Goal: Information Seeking & Learning: Learn about a topic

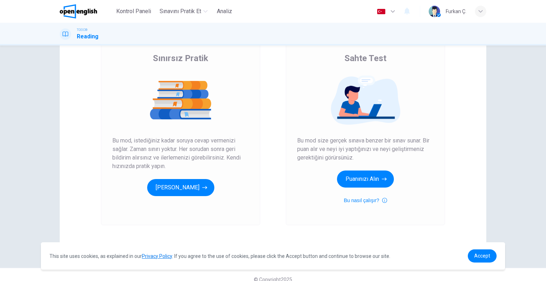
scroll to position [63, 0]
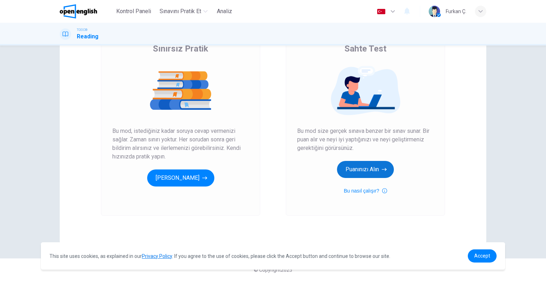
click at [353, 169] on button "Puanınızı Alın" at bounding box center [365, 169] width 57 height 17
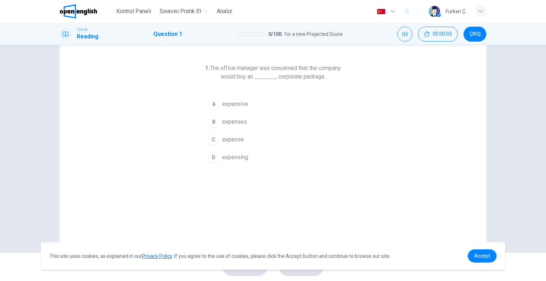
scroll to position [36, 0]
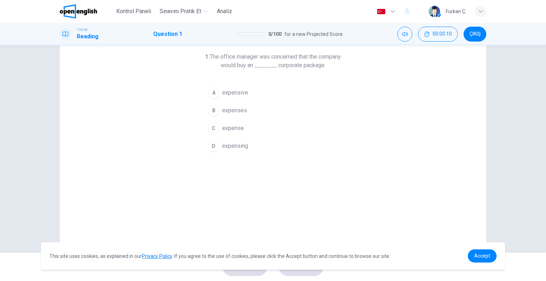
click at [235, 94] on span "expensive" at bounding box center [235, 93] width 26 height 9
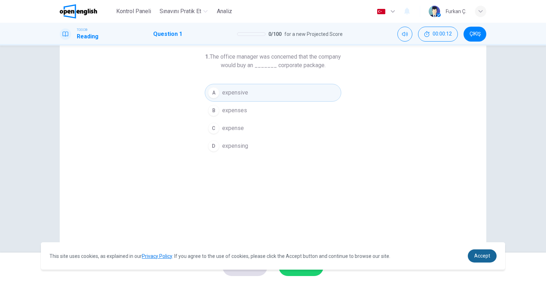
click at [481, 257] on span "Accept" at bounding box center [483, 256] width 16 height 6
click at [489, 258] on span "Accept" at bounding box center [483, 256] width 16 height 6
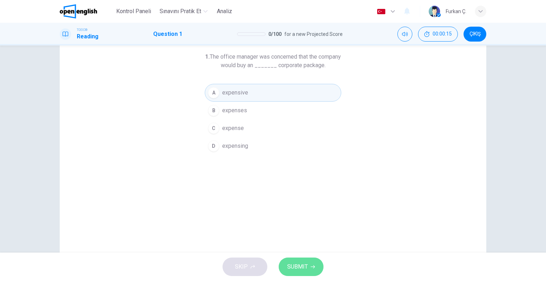
click at [291, 265] on span "SUBMIT" at bounding box center [297, 267] width 21 height 10
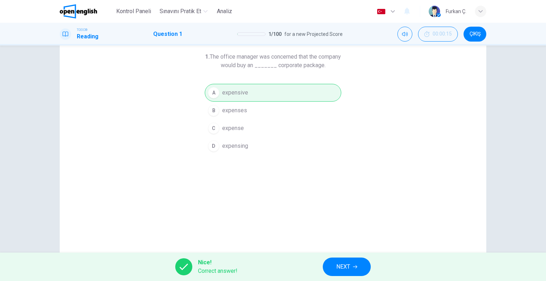
click at [348, 267] on span "NEXT" at bounding box center [344, 267] width 14 height 10
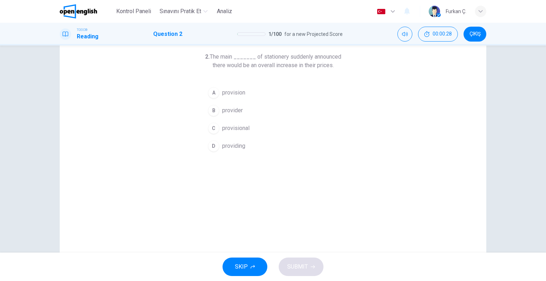
click at [236, 111] on span "provider" at bounding box center [232, 110] width 21 height 9
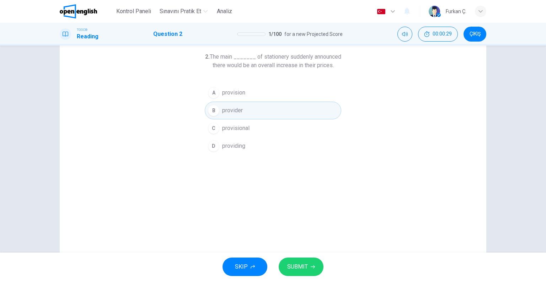
click at [300, 263] on span "SUBMIT" at bounding box center [297, 267] width 21 height 10
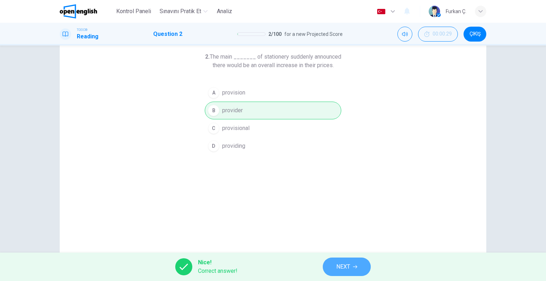
click at [347, 269] on span "NEXT" at bounding box center [344, 267] width 14 height 10
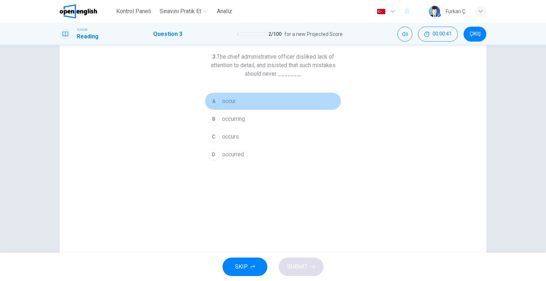
click at [230, 104] on span "occur" at bounding box center [229, 101] width 14 height 9
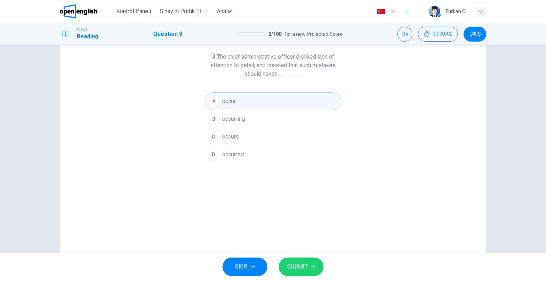
click at [298, 264] on span "SUBMIT" at bounding box center [297, 267] width 21 height 10
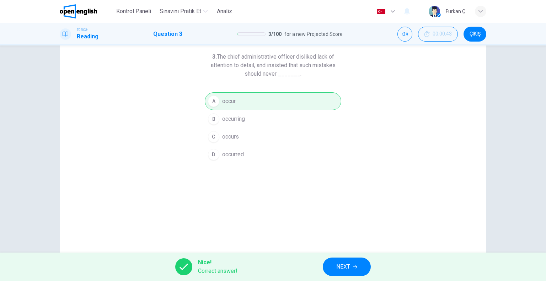
click at [340, 265] on span "NEXT" at bounding box center [344, 267] width 14 height 10
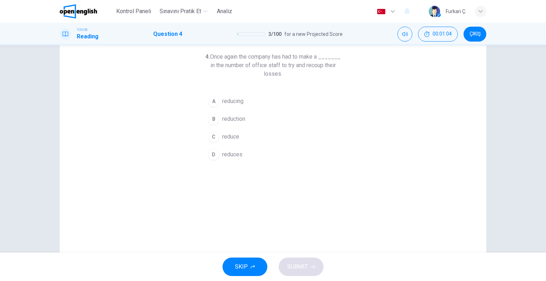
click at [230, 136] on span "reduce" at bounding box center [230, 137] width 17 height 9
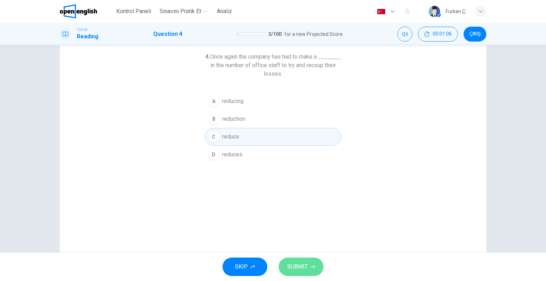
click at [306, 264] on span "SUBMIT" at bounding box center [297, 267] width 21 height 10
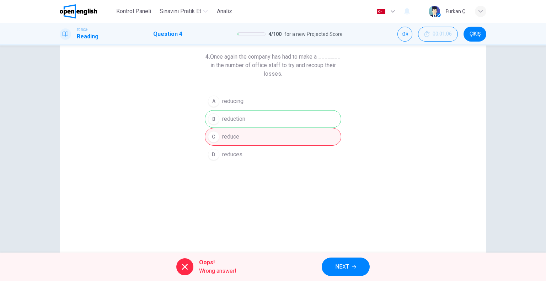
click at [339, 265] on span "NEXT" at bounding box center [342, 267] width 14 height 10
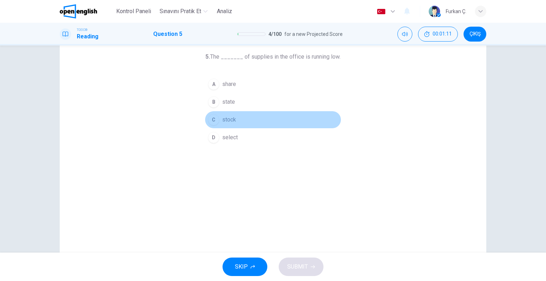
click at [224, 116] on span "stock" at bounding box center [229, 120] width 14 height 9
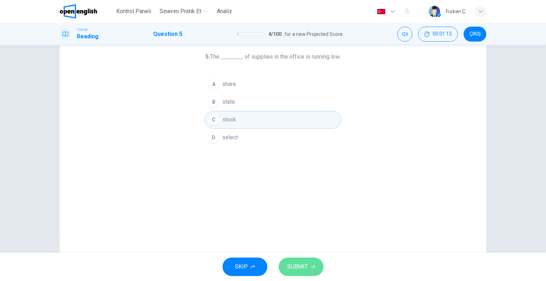
click at [307, 271] on span "SUBMIT" at bounding box center [297, 267] width 21 height 10
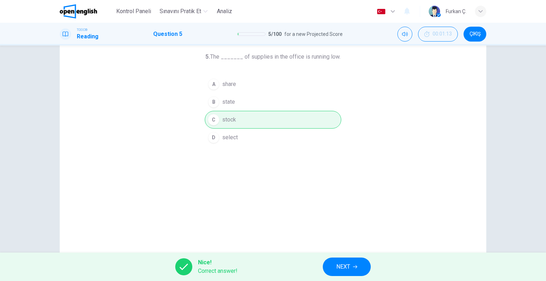
click at [320, 258] on div "Nice! Correct answer! NEXT" at bounding box center [273, 267] width 546 height 28
click at [338, 264] on span "NEXT" at bounding box center [344, 267] width 14 height 10
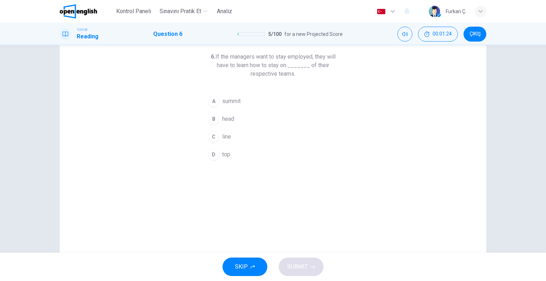
click at [219, 133] on button "C line" at bounding box center [273, 137] width 137 height 18
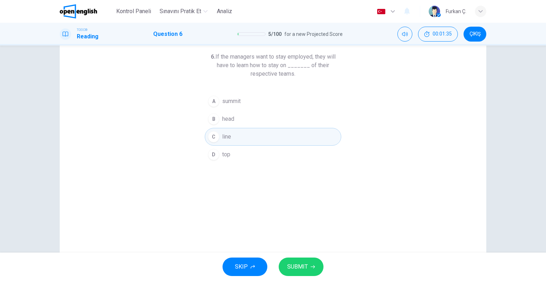
click at [231, 116] on span "head" at bounding box center [228, 119] width 12 height 9
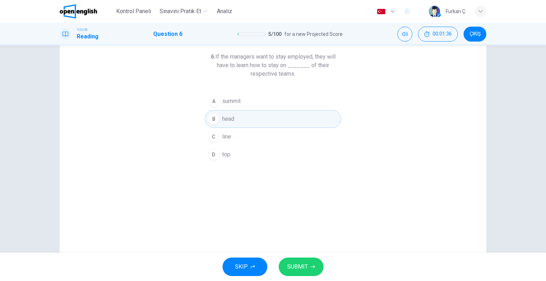
click at [310, 263] on button "SUBMIT" at bounding box center [301, 267] width 45 height 19
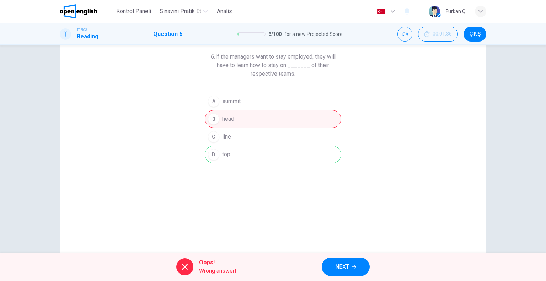
click at [334, 266] on button "NEXT" at bounding box center [346, 267] width 48 height 19
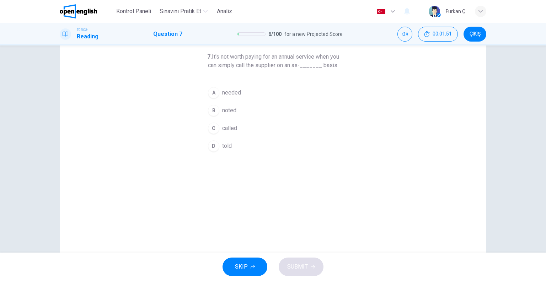
click at [228, 133] on span "called" at bounding box center [229, 128] width 15 height 9
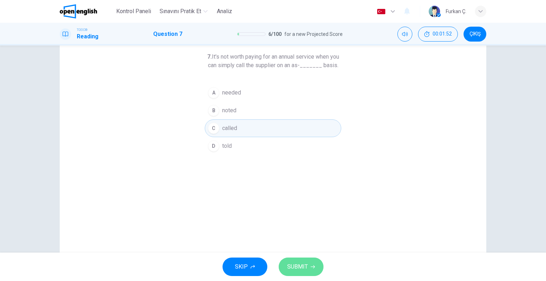
click at [304, 268] on span "SUBMIT" at bounding box center [297, 267] width 21 height 10
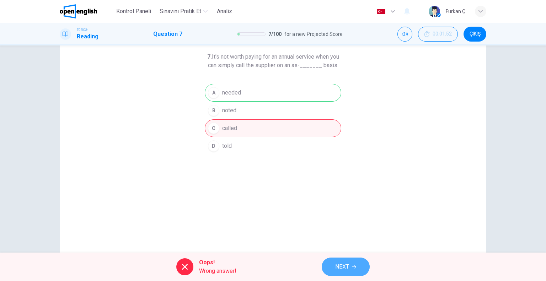
click at [346, 273] on button "NEXT" at bounding box center [346, 267] width 48 height 19
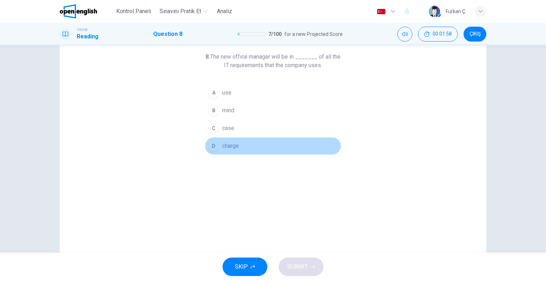
click at [230, 148] on span "charge" at bounding box center [230, 146] width 17 height 9
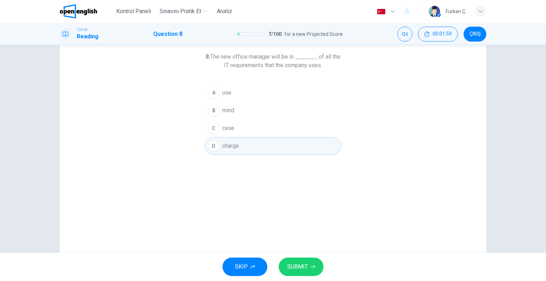
click at [309, 266] on button "SUBMIT" at bounding box center [301, 267] width 45 height 19
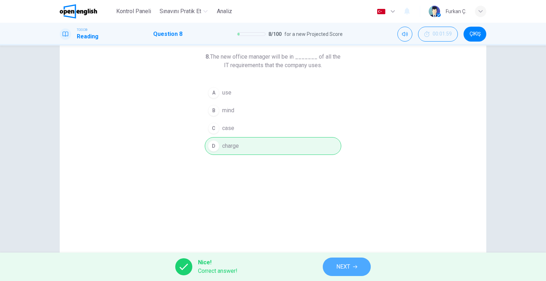
click at [335, 265] on button "NEXT" at bounding box center [347, 267] width 48 height 19
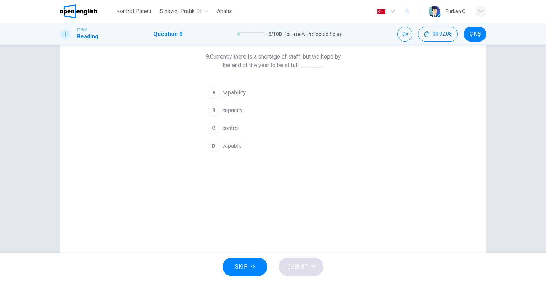
click at [229, 108] on span "capacity" at bounding box center [232, 110] width 21 height 9
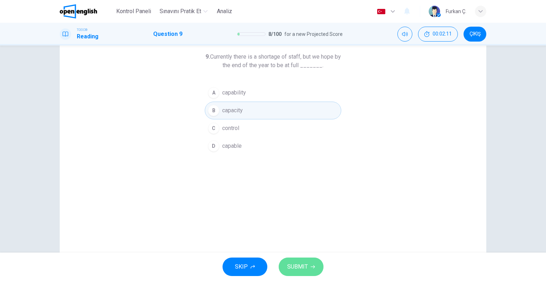
click at [309, 268] on button "SUBMIT" at bounding box center [301, 267] width 45 height 19
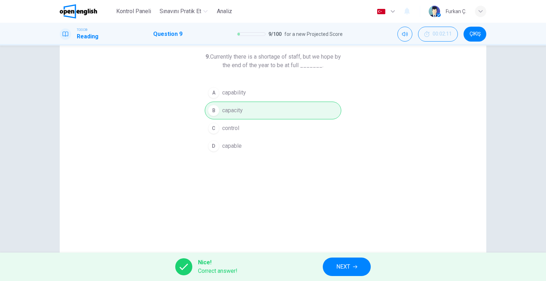
drag, startPoint x: 322, startPoint y: 262, endPoint x: 334, endPoint y: 270, distance: 13.8
click at [333, 270] on div "Nice! Correct answer! NEXT" at bounding box center [273, 267] width 546 height 28
click at [339, 271] on span "NEXT" at bounding box center [344, 267] width 14 height 10
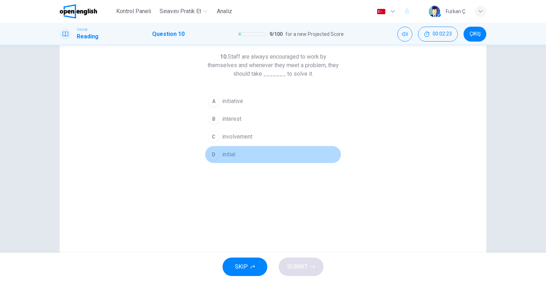
click at [232, 152] on span "initial" at bounding box center [228, 154] width 13 height 9
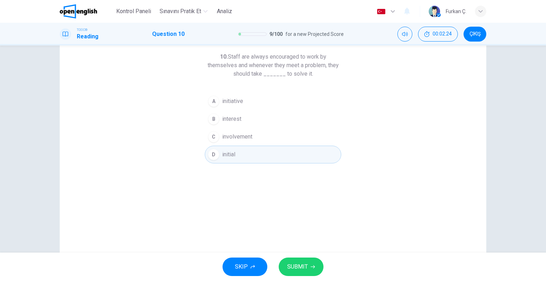
click at [309, 266] on button "SUBMIT" at bounding box center [301, 267] width 45 height 19
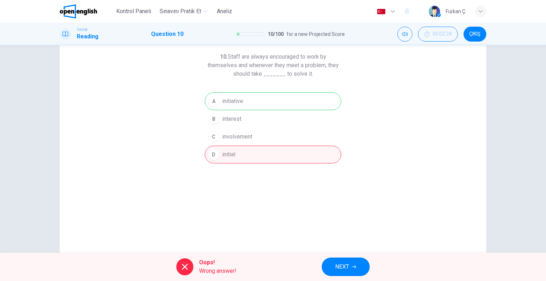
click at [305, 258] on div "Oops! Wrong answer! NEXT" at bounding box center [273, 267] width 546 height 28
click at [354, 263] on button "NEXT" at bounding box center [346, 267] width 48 height 19
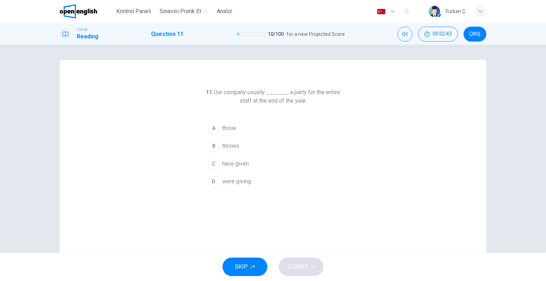
click at [233, 147] on span "throws" at bounding box center [230, 146] width 17 height 9
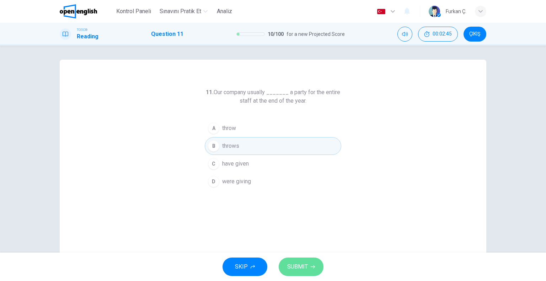
click at [306, 265] on span "SUBMIT" at bounding box center [297, 267] width 21 height 10
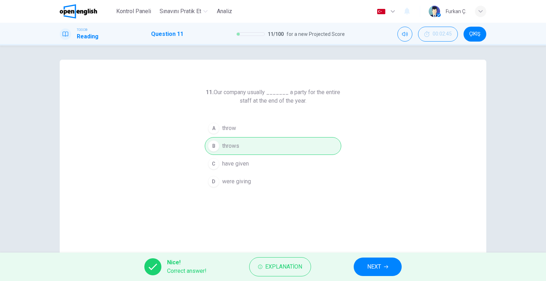
click at [381, 267] on span "NEXT" at bounding box center [375, 267] width 14 height 10
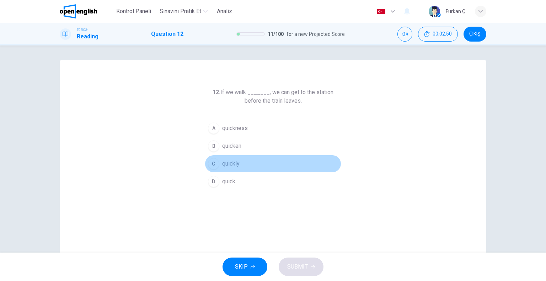
click at [223, 167] on span "quickly" at bounding box center [230, 164] width 17 height 9
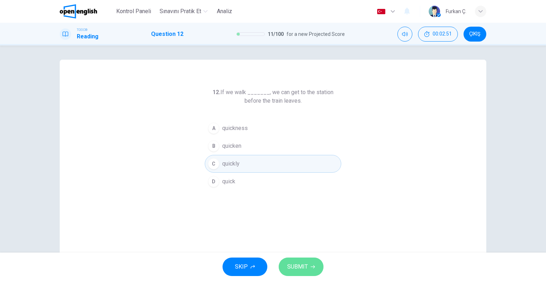
click at [296, 261] on button "SUBMIT" at bounding box center [301, 267] width 45 height 19
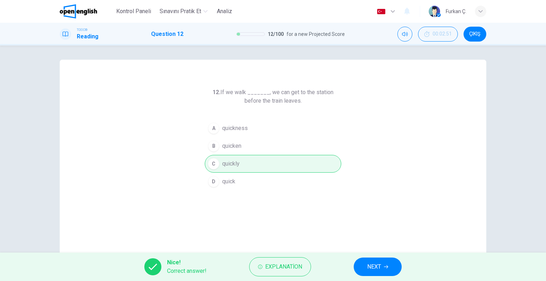
click at [374, 267] on span "NEXT" at bounding box center [375, 267] width 14 height 10
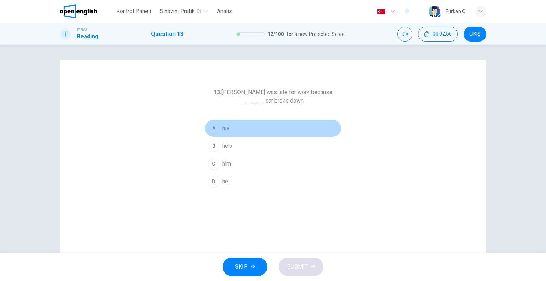
click at [222, 132] on span "his" at bounding box center [225, 128] width 7 height 9
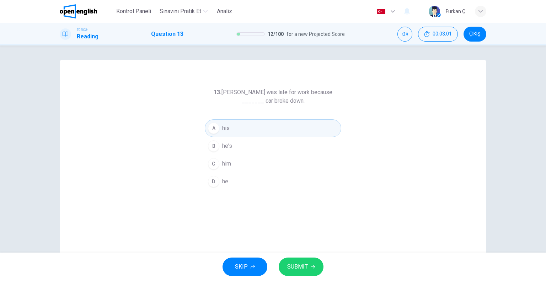
click at [307, 267] on span "SUBMIT" at bounding box center [297, 267] width 21 height 10
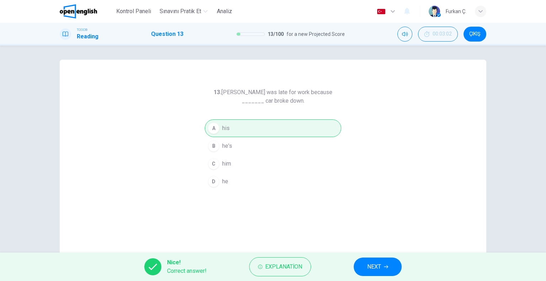
click at [387, 266] on icon "button" at bounding box center [386, 267] width 4 height 4
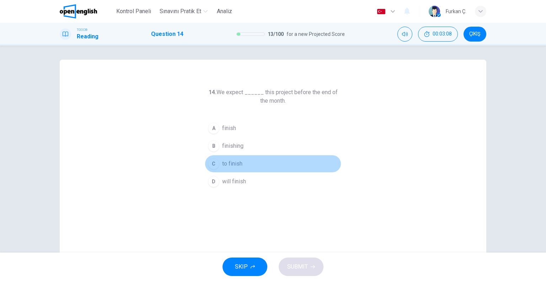
click at [243, 162] on button "C to finish" at bounding box center [273, 164] width 137 height 18
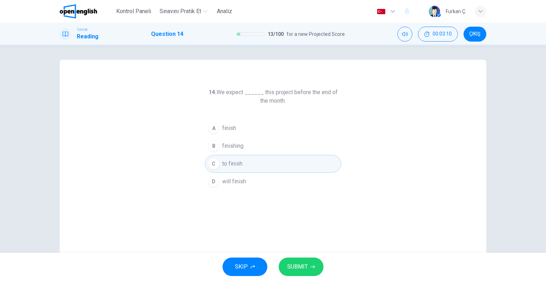
click at [308, 268] on button "SUBMIT" at bounding box center [301, 267] width 45 height 19
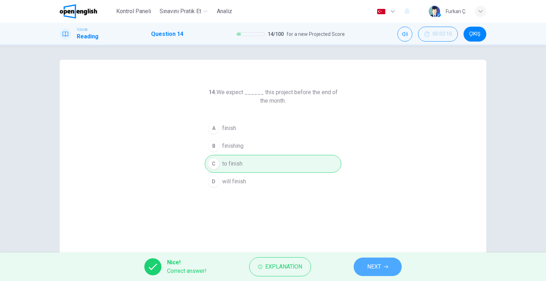
click at [375, 262] on span "NEXT" at bounding box center [375, 267] width 14 height 10
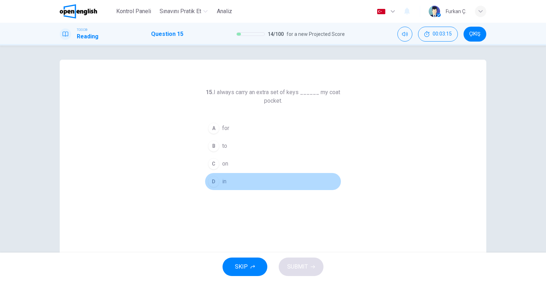
click at [224, 182] on span "in" at bounding box center [224, 182] width 4 height 9
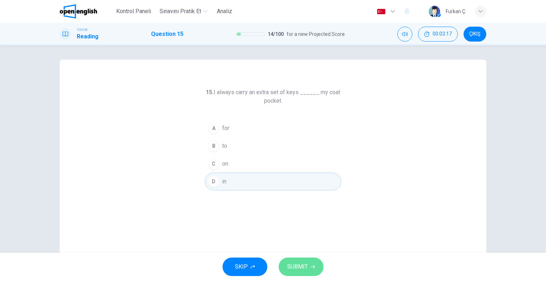
click at [314, 260] on button "SUBMIT" at bounding box center [301, 267] width 45 height 19
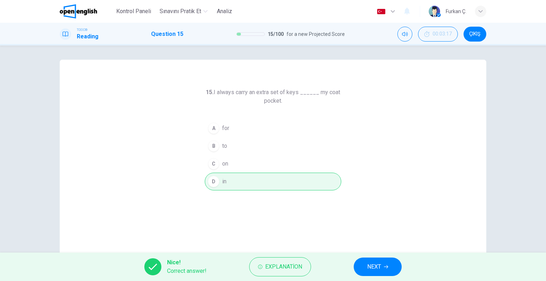
click at [375, 264] on span "NEXT" at bounding box center [375, 267] width 14 height 10
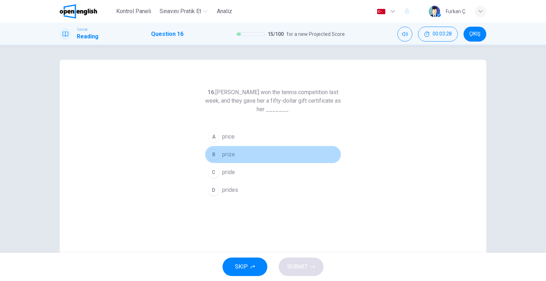
click at [228, 155] on span "prize" at bounding box center [228, 154] width 13 height 9
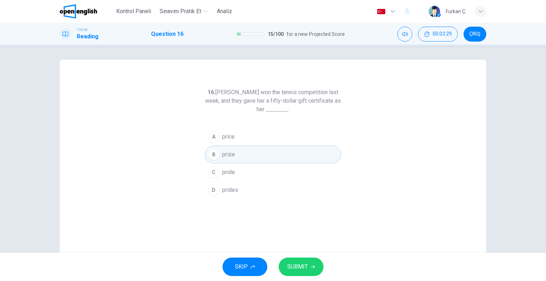
click at [301, 267] on span "SUBMIT" at bounding box center [297, 267] width 21 height 10
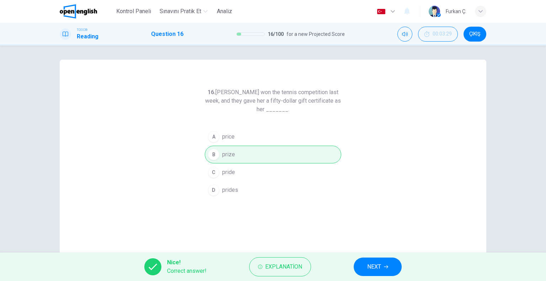
click at [371, 267] on span "NEXT" at bounding box center [375, 267] width 14 height 10
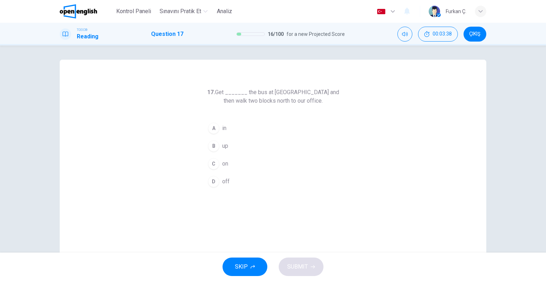
click at [226, 178] on span "off" at bounding box center [225, 182] width 7 height 9
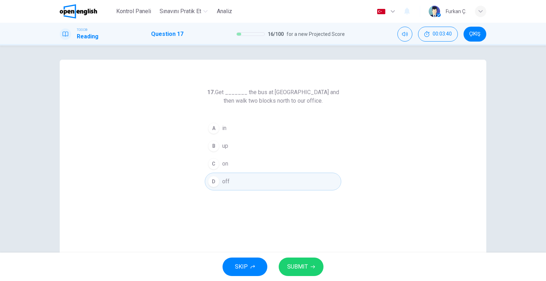
click at [303, 260] on button "SUBMIT" at bounding box center [301, 267] width 45 height 19
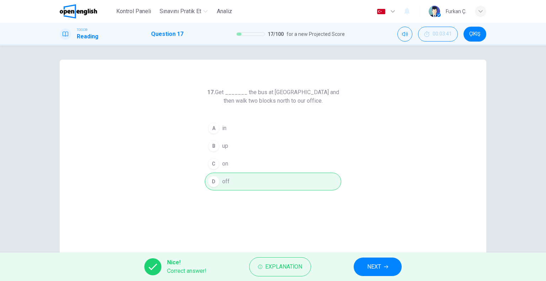
click at [371, 263] on span "NEXT" at bounding box center [375, 267] width 14 height 10
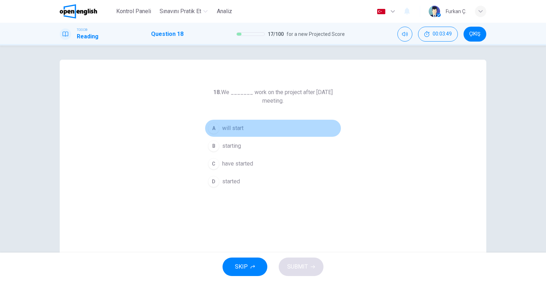
click at [233, 131] on span "will start" at bounding box center [232, 128] width 21 height 9
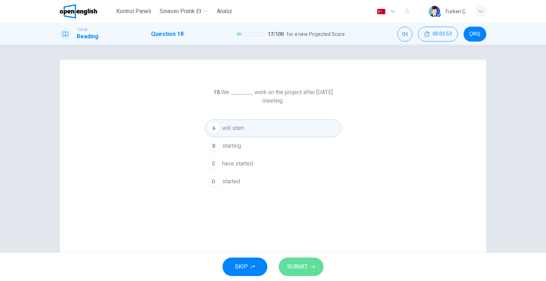
click at [298, 263] on span "SUBMIT" at bounding box center [297, 267] width 21 height 10
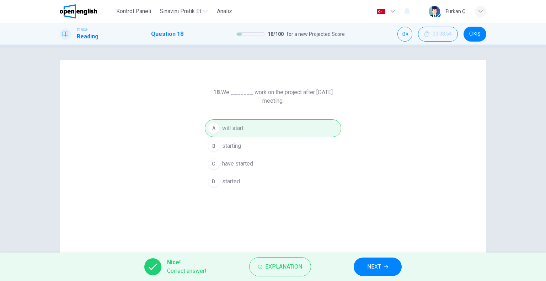
click at [372, 261] on button "NEXT" at bounding box center [378, 267] width 48 height 19
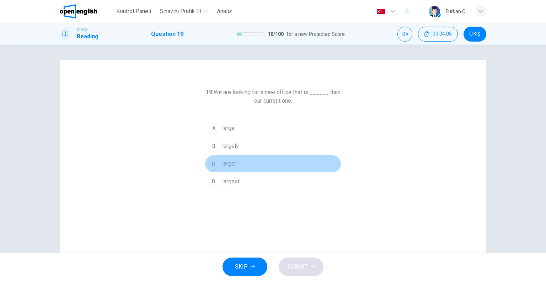
click at [234, 164] on span "larger" at bounding box center [229, 164] width 14 height 9
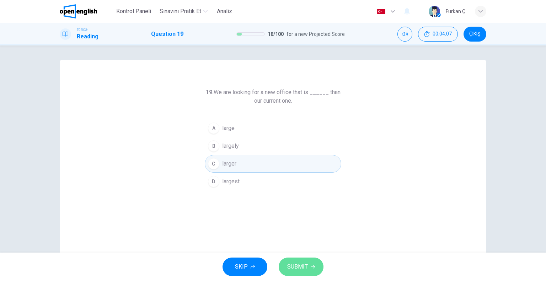
click at [306, 262] on span "SUBMIT" at bounding box center [297, 267] width 21 height 10
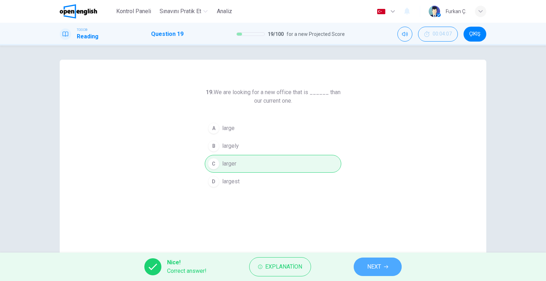
click at [365, 266] on button "NEXT" at bounding box center [378, 267] width 48 height 19
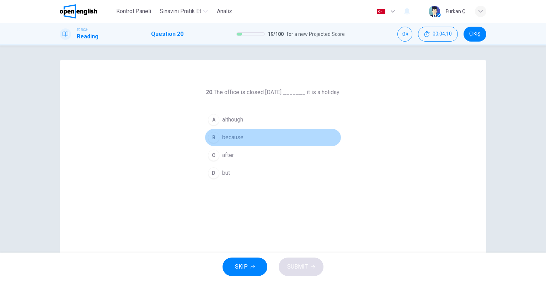
click at [236, 133] on span "because" at bounding box center [232, 137] width 21 height 9
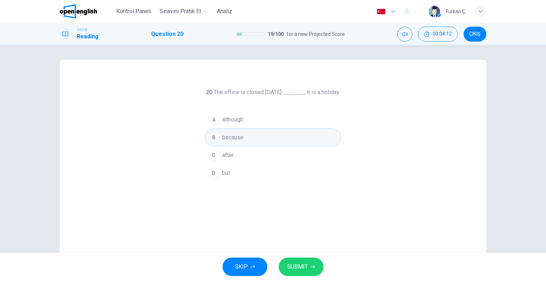
click at [311, 269] on icon "button" at bounding box center [313, 267] width 4 height 4
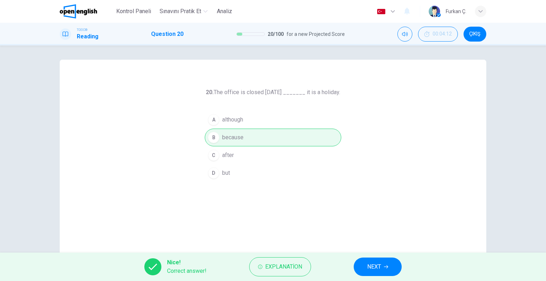
click at [391, 267] on button "NEXT" at bounding box center [378, 267] width 48 height 19
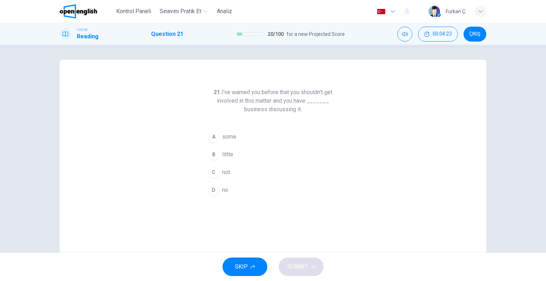
click at [229, 169] on button "C not" at bounding box center [273, 173] width 137 height 18
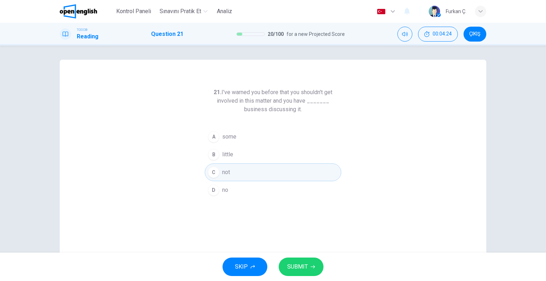
click at [309, 271] on button "SUBMIT" at bounding box center [301, 267] width 45 height 19
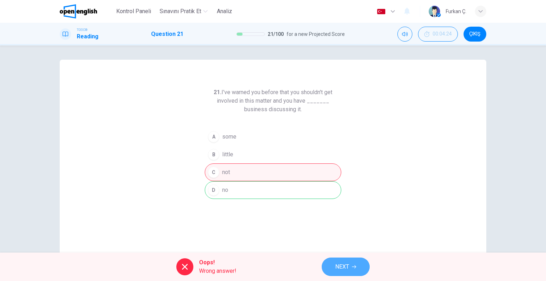
click at [342, 266] on span "NEXT" at bounding box center [342, 267] width 14 height 10
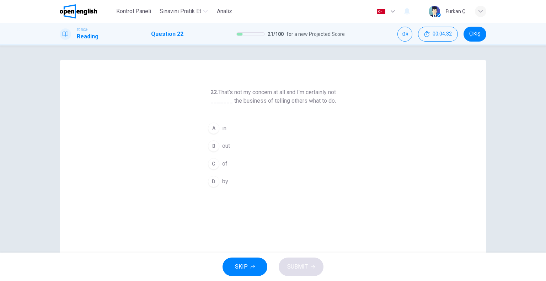
click at [222, 129] on span "in" at bounding box center [224, 128] width 4 height 9
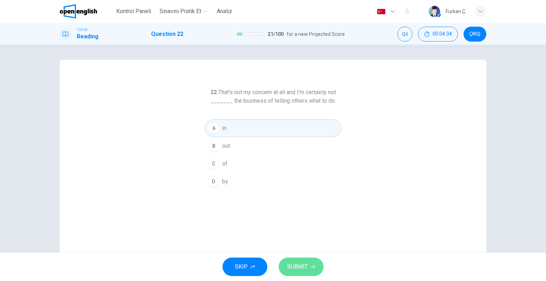
click at [313, 264] on button "SUBMIT" at bounding box center [301, 267] width 45 height 19
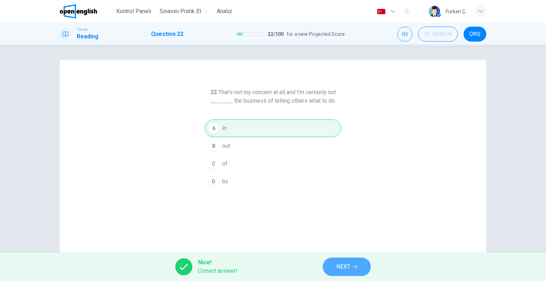
click at [334, 264] on button "NEXT" at bounding box center [347, 267] width 48 height 19
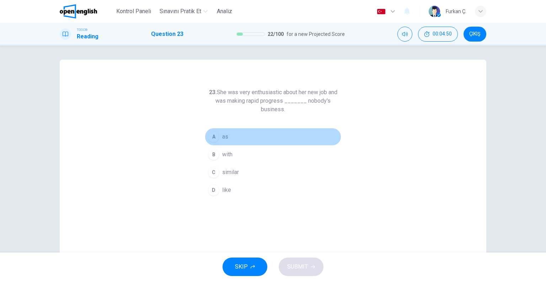
click at [222, 138] on span "as" at bounding box center [225, 137] width 6 height 9
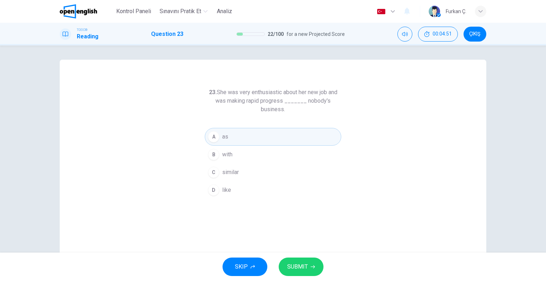
click at [297, 259] on button "SUBMIT" at bounding box center [301, 267] width 45 height 19
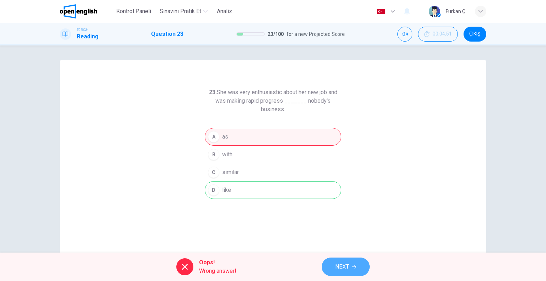
click at [337, 267] on span "NEXT" at bounding box center [342, 267] width 14 height 10
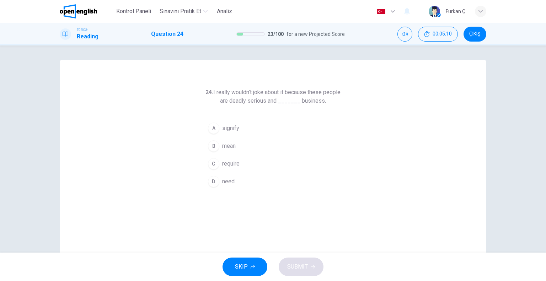
click at [233, 128] on span "signify" at bounding box center [230, 128] width 17 height 9
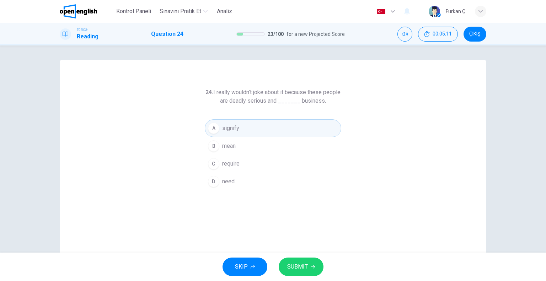
click at [301, 263] on span "SUBMIT" at bounding box center [297, 267] width 21 height 10
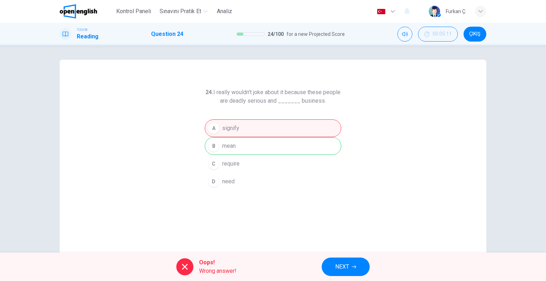
click at [338, 264] on span "NEXT" at bounding box center [342, 267] width 14 height 10
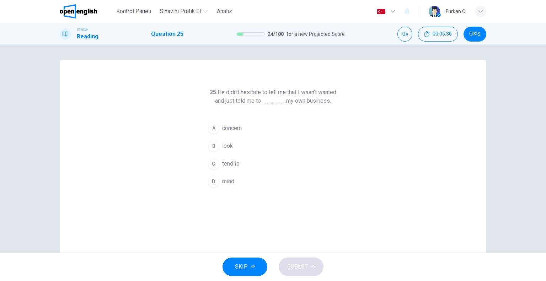
click at [232, 128] on span "concern" at bounding box center [232, 128] width 20 height 9
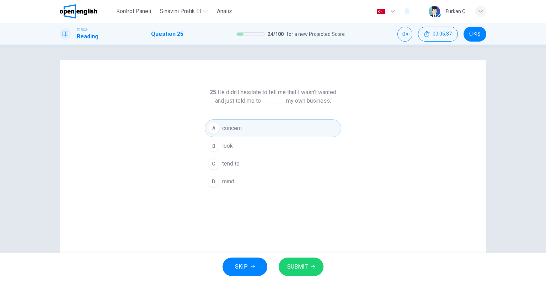
click at [303, 265] on span "SUBMIT" at bounding box center [297, 267] width 21 height 10
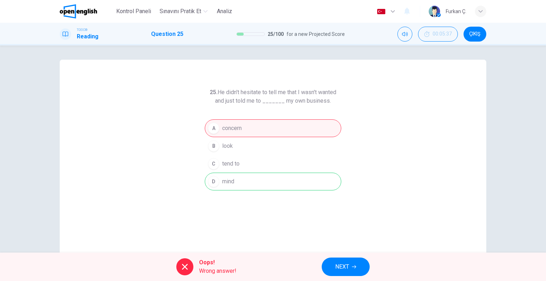
click at [337, 263] on span "NEXT" at bounding box center [342, 267] width 14 height 10
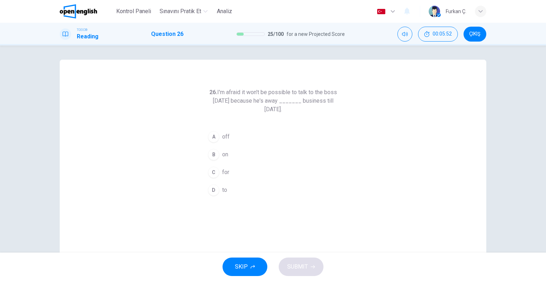
click at [226, 141] on button "A off" at bounding box center [273, 137] width 137 height 18
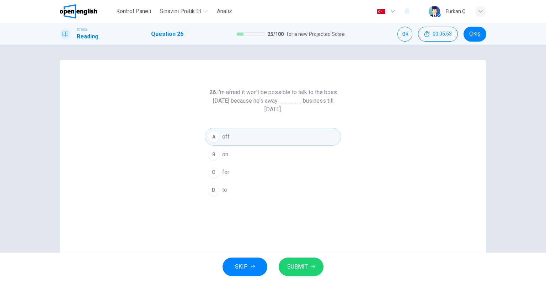
click at [298, 262] on span "SUBMIT" at bounding box center [297, 267] width 21 height 10
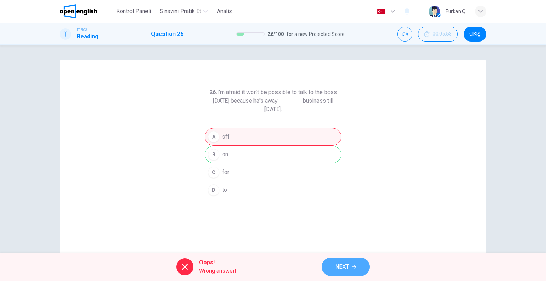
click at [339, 267] on span "NEXT" at bounding box center [342, 267] width 14 height 10
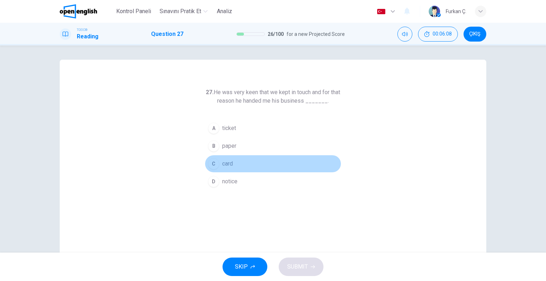
click at [224, 163] on span "card" at bounding box center [227, 164] width 11 height 9
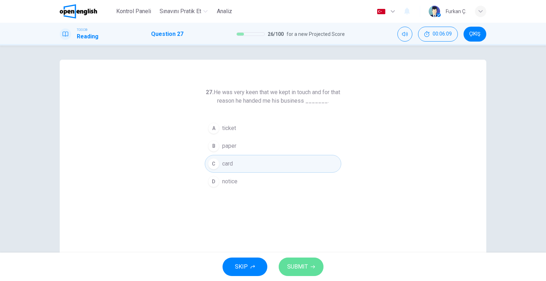
click at [295, 266] on span "SUBMIT" at bounding box center [297, 267] width 21 height 10
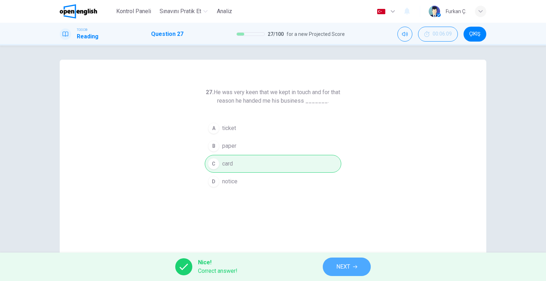
click at [342, 265] on span "NEXT" at bounding box center [344, 267] width 14 height 10
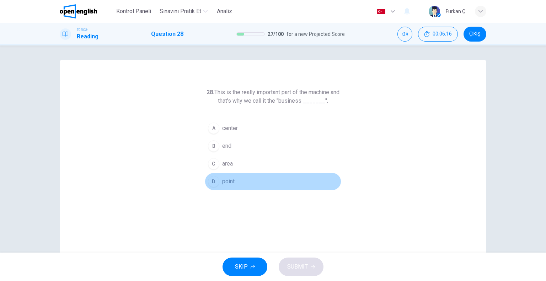
click at [224, 180] on span "point" at bounding box center [228, 182] width 12 height 9
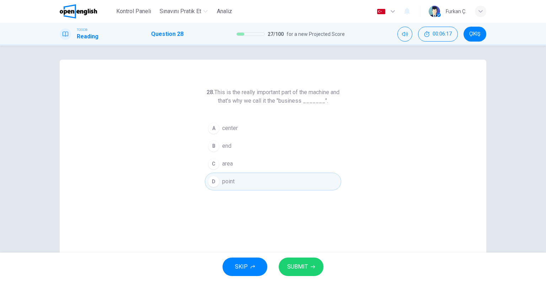
click at [295, 262] on span "SUBMIT" at bounding box center [297, 267] width 21 height 10
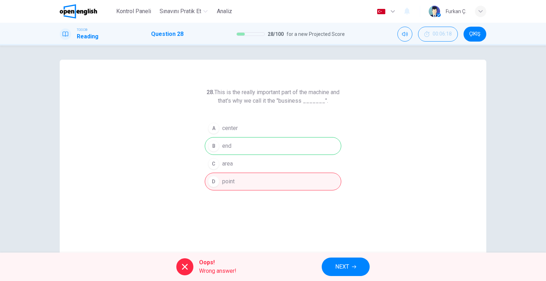
click at [343, 270] on span "NEXT" at bounding box center [342, 267] width 14 height 10
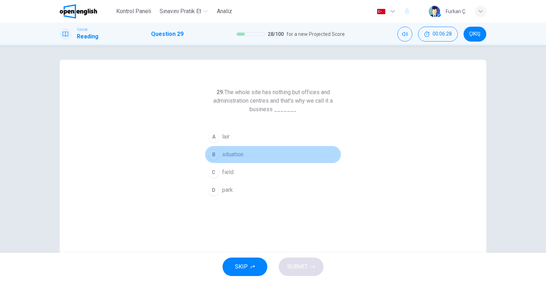
click at [225, 155] on span "situation" at bounding box center [232, 154] width 21 height 9
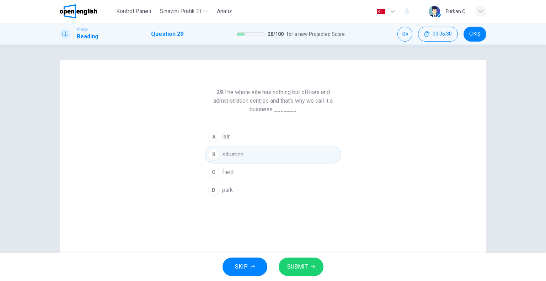
click at [294, 260] on button "SUBMIT" at bounding box center [301, 267] width 45 height 19
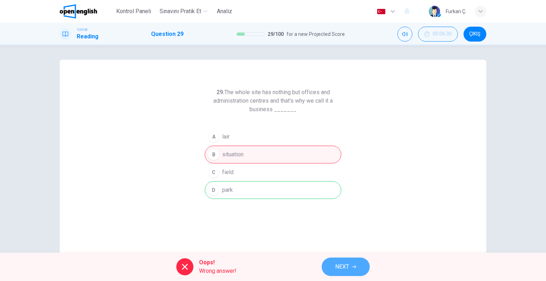
click at [324, 261] on button "NEXT" at bounding box center [346, 267] width 48 height 19
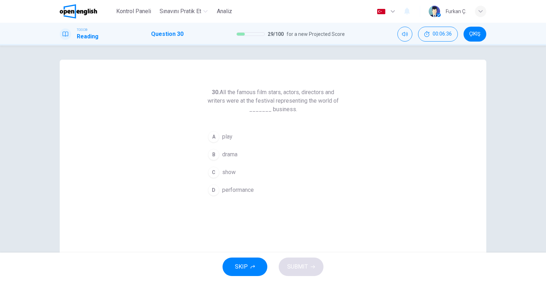
click at [251, 186] on span "performance" at bounding box center [238, 190] width 32 height 9
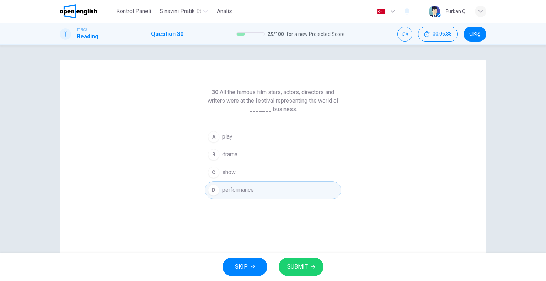
click at [305, 266] on span "SUBMIT" at bounding box center [297, 267] width 21 height 10
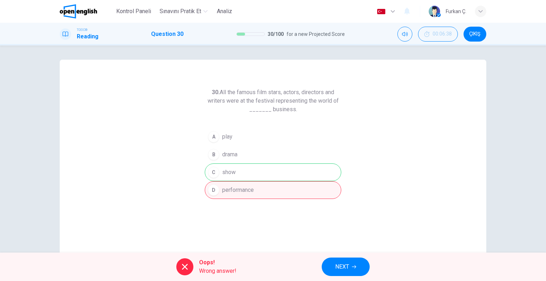
click at [350, 269] on button "NEXT" at bounding box center [346, 267] width 48 height 19
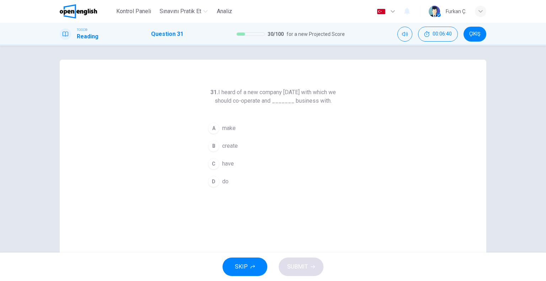
click at [475, 11] on div "Furkan Ç." at bounding box center [458, 11] width 58 height 11
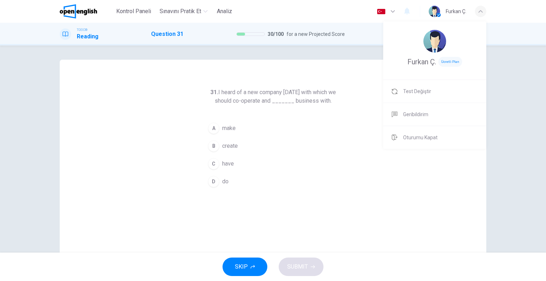
click at [358, 141] on div at bounding box center [273, 140] width 546 height 281
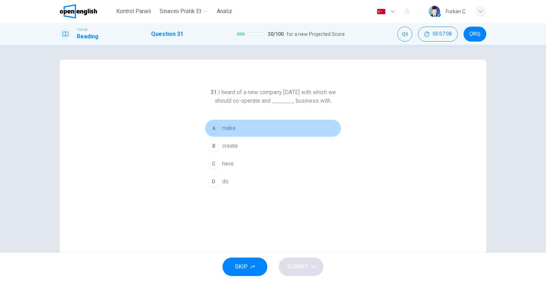
click at [227, 132] on span "make" at bounding box center [229, 128] width 14 height 9
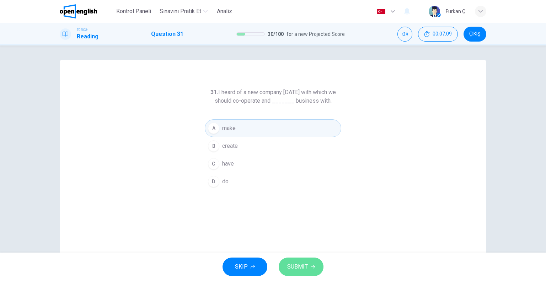
click at [302, 263] on span "SUBMIT" at bounding box center [297, 267] width 21 height 10
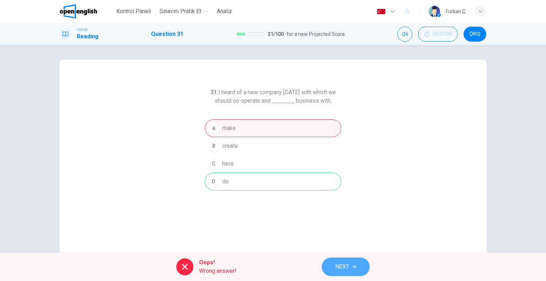
click at [343, 264] on span "NEXT" at bounding box center [342, 267] width 14 height 10
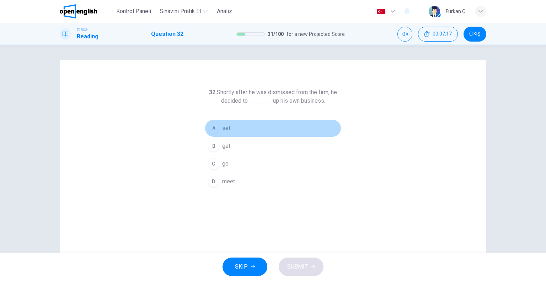
click at [218, 129] on button "A set" at bounding box center [273, 129] width 137 height 18
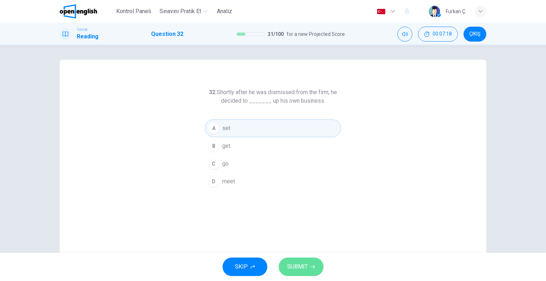
click at [302, 266] on span "SUBMIT" at bounding box center [297, 267] width 21 height 10
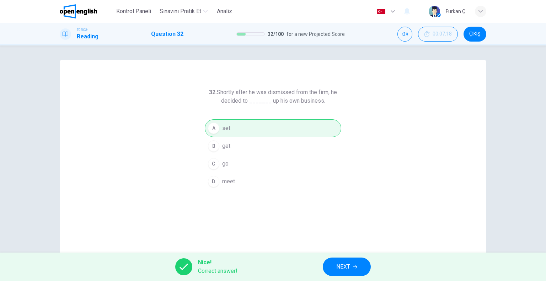
click at [344, 267] on span "NEXT" at bounding box center [344, 267] width 14 height 10
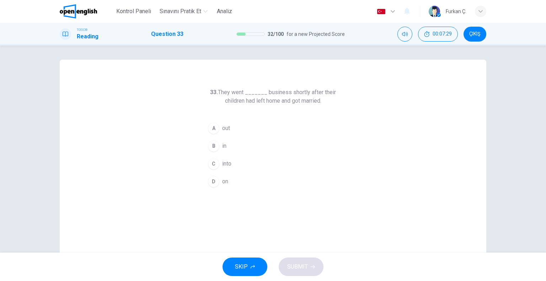
click at [226, 175] on button "D on" at bounding box center [273, 182] width 137 height 18
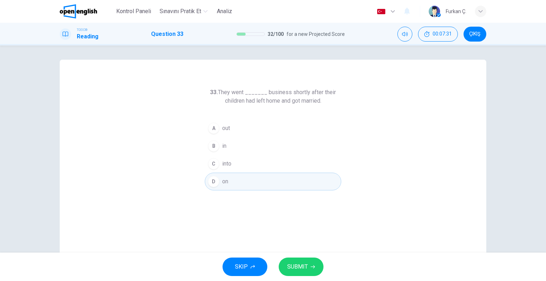
click at [313, 263] on button "SUBMIT" at bounding box center [301, 267] width 45 height 19
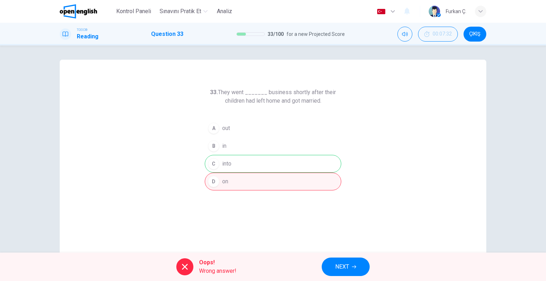
click at [333, 260] on button "NEXT" at bounding box center [346, 267] width 48 height 19
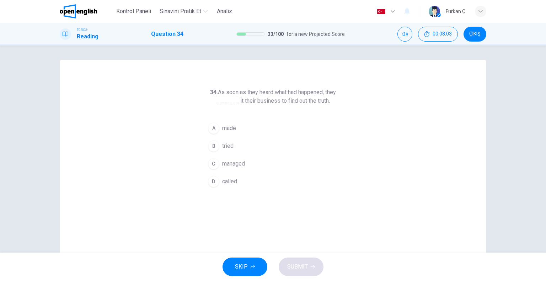
click at [236, 167] on span "managed" at bounding box center [233, 164] width 23 height 9
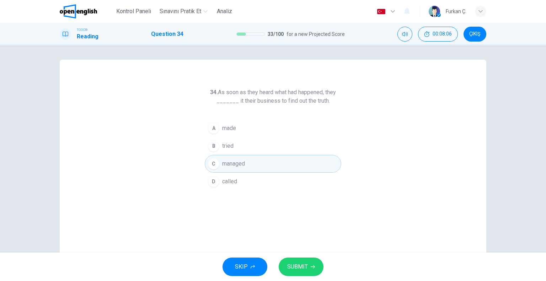
click at [308, 269] on button "SUBMIT" at bounding box center [301, 267] width 45 height 19
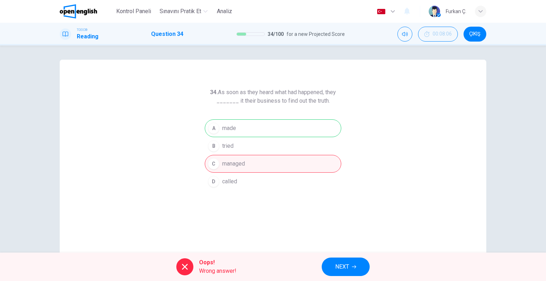
click at [327, 265] on button "NEXT" at bounding box center [346, 267] width 48 height 19
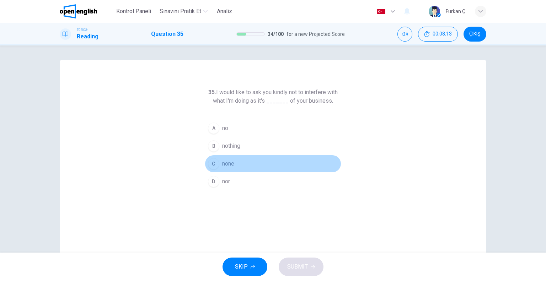
click at [226, 162] on span "none" at bounding box center [228, 164] width 12 height 9
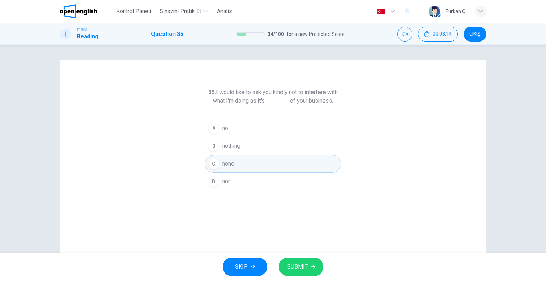
click at [297, 260] on button "SUBMIT" at bounding box center [301, 267] width 45 height 19
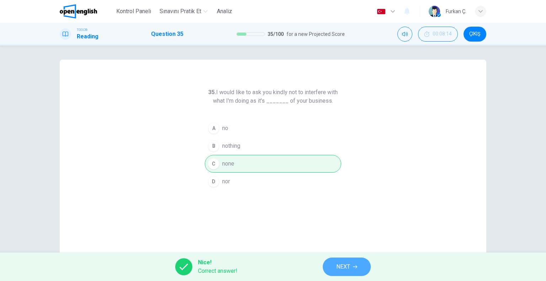
click at [343, 259] on button "NEXT" at bounding box center [347, 267] width 48 height 19
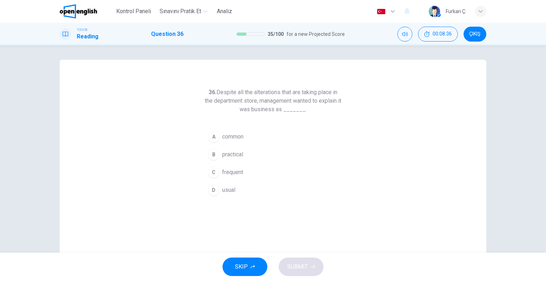
click at [223, 138] on span "common" at bounding box center [232, 137] width 21 height 9
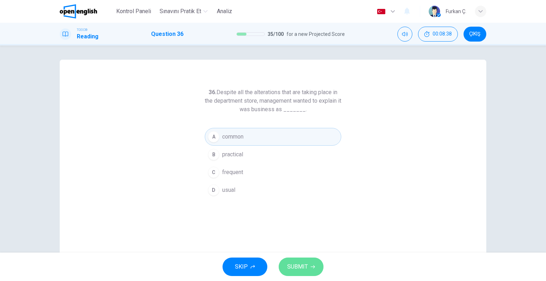
click at [310, 271] on button "SUBMIT" at bounding box center [301, 267] width 45 height 19
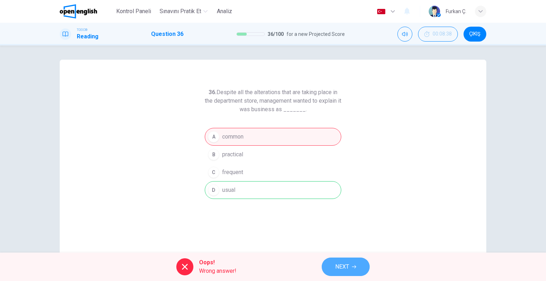
click at [343, 268] on span "NEXT" at bounding box center [342, 267] width 14 height 10
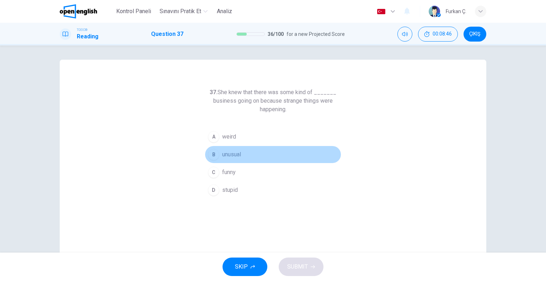
click at [236, 156] on span "unusual" at bounding box center [231, 154] width 19 height 9
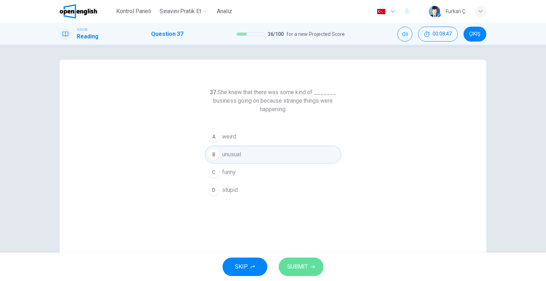
click at [294, 263] on span "SUBMIT" at bounding box center [297, 267] width 21 height 10
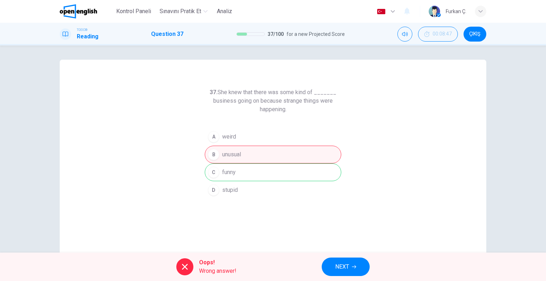
click at [343, 264] on span "NEXT" at bounding box center [342, 267] width 14 height 10
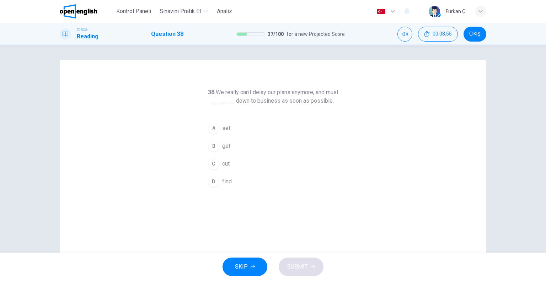
click at [224, 122] on button "A set" at bounding box center [273, 129] width 137 height 18
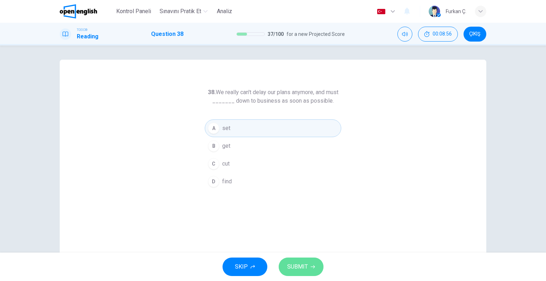
click at [294, 264] on span "SUBMIT" at bounding box center [297, 267] width 21 height 10
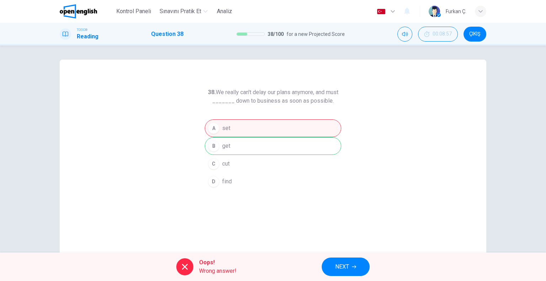
click at [345, 261] on button "NEXT" at bounding box center [346, 267] width 48 height 19
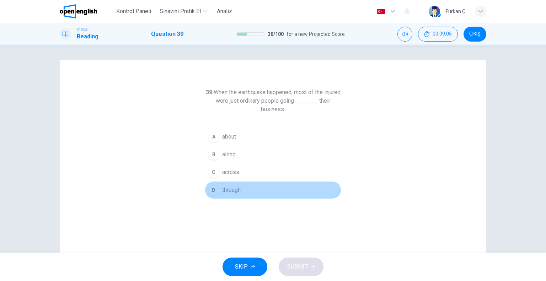
click at [231, 189] on span "through" at bounding box center [231, 190] width 19 height 9
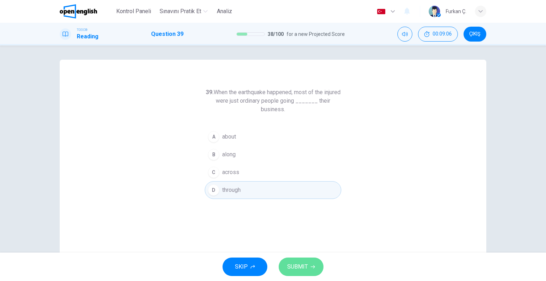
click at [296, 261] on button "SUBMIT" at bounding box center [301, 267] width 45 height 19
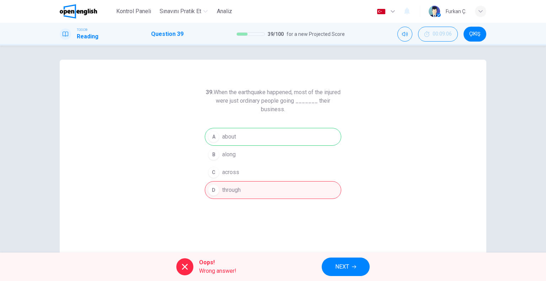
click at [340, 260] on button "NEXT" at bounding box center [346, 267] width 48 height 19
